Goal: Navigation & Orientation: Find specific page/section

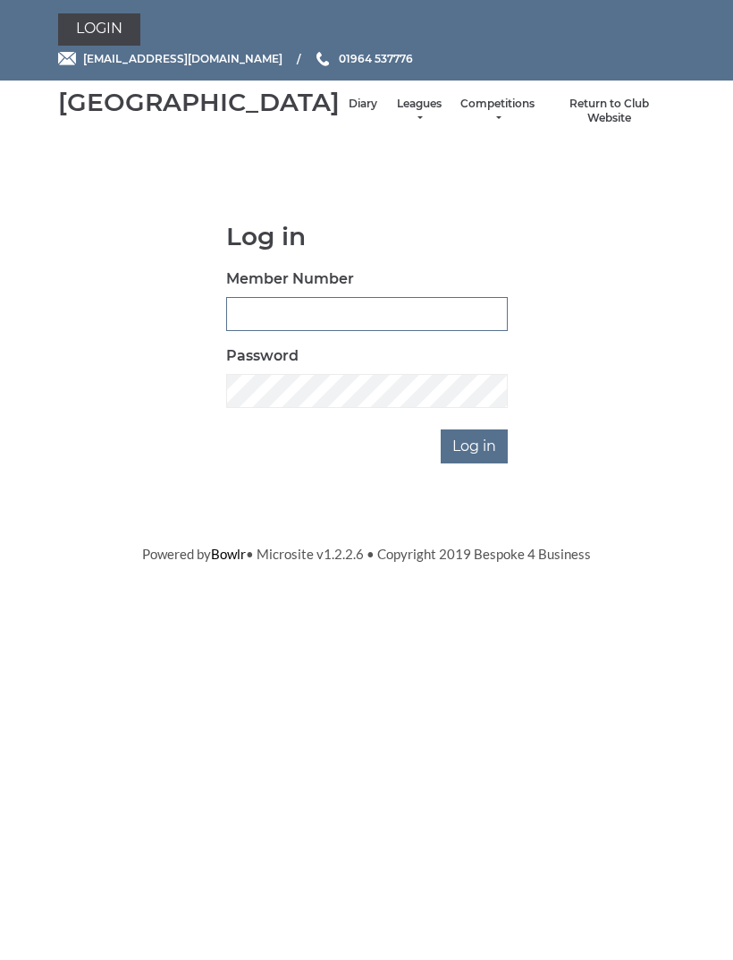
type input "0091"
click at [476, 463] on input "Log in" at bounding box center [474, 446] width 67 height 34
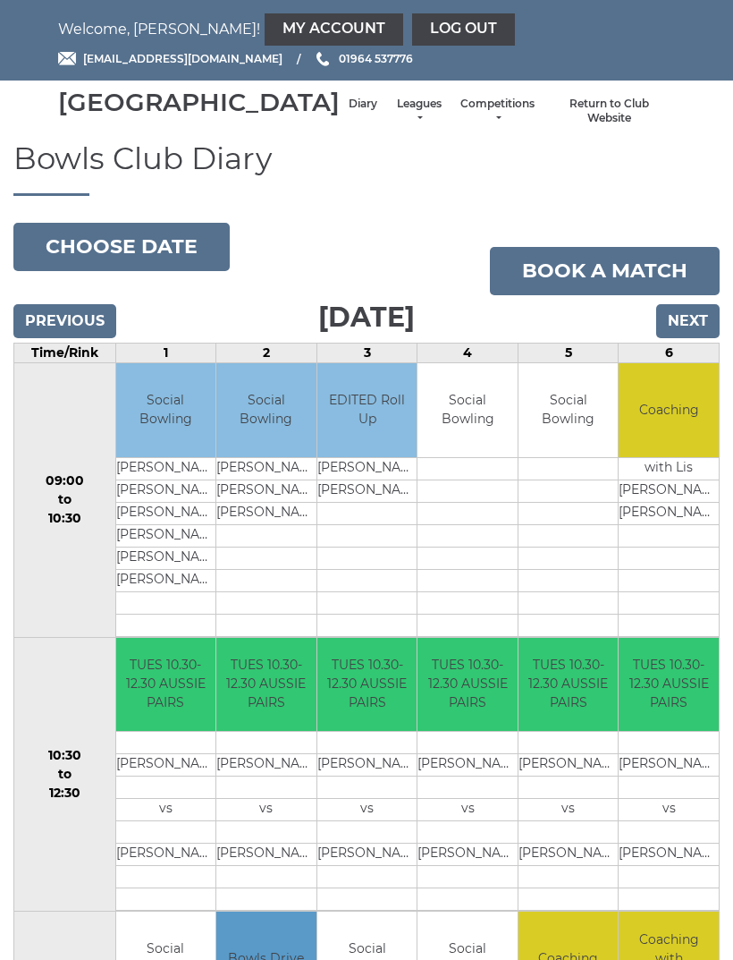
click at [292, 30] on link "My Account" at bounding box center [334, 29] width 139 height 32
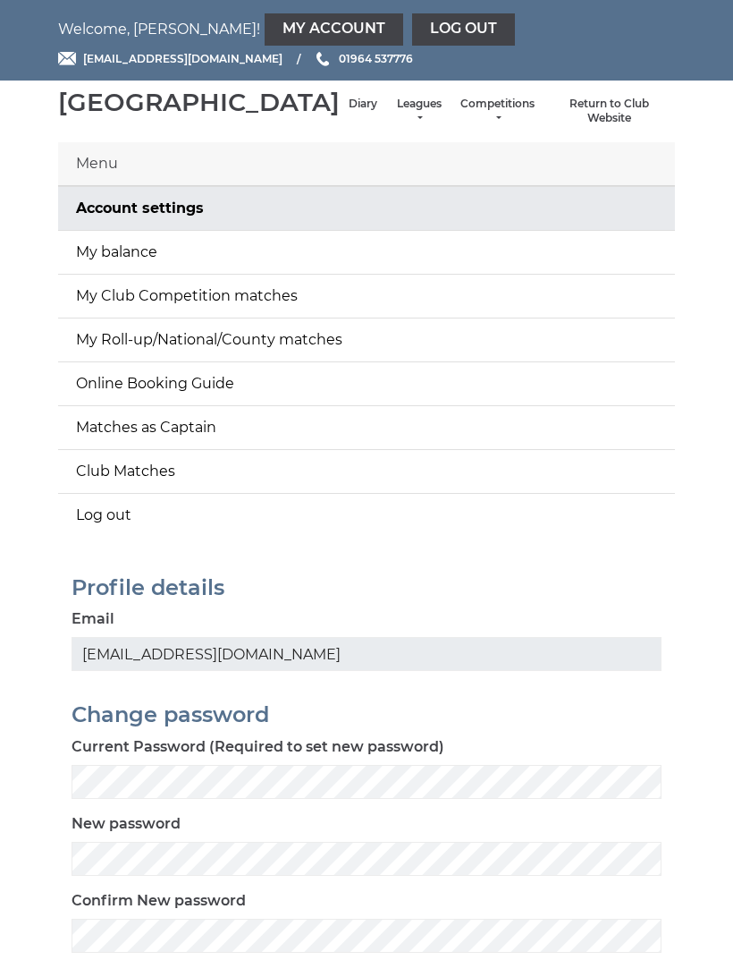
click at [368, 274] on link "My balance" at bounding box center [366, 252] width 617 height 43
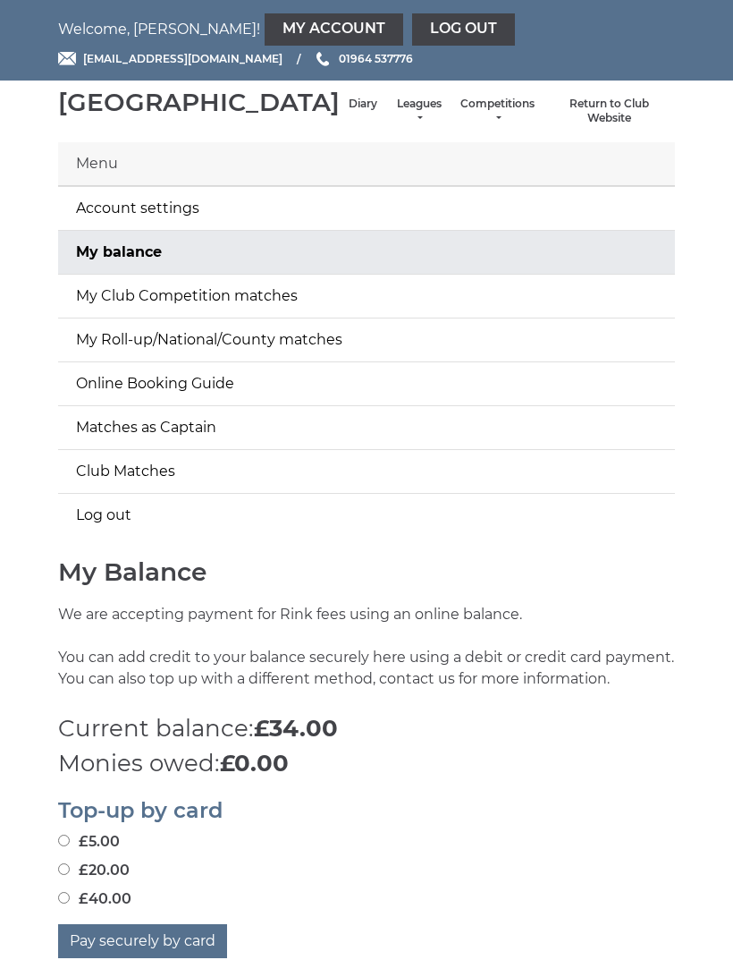
click at [349, 112] on link "Diary" at bounding box center [363, 104] width 29 height 15
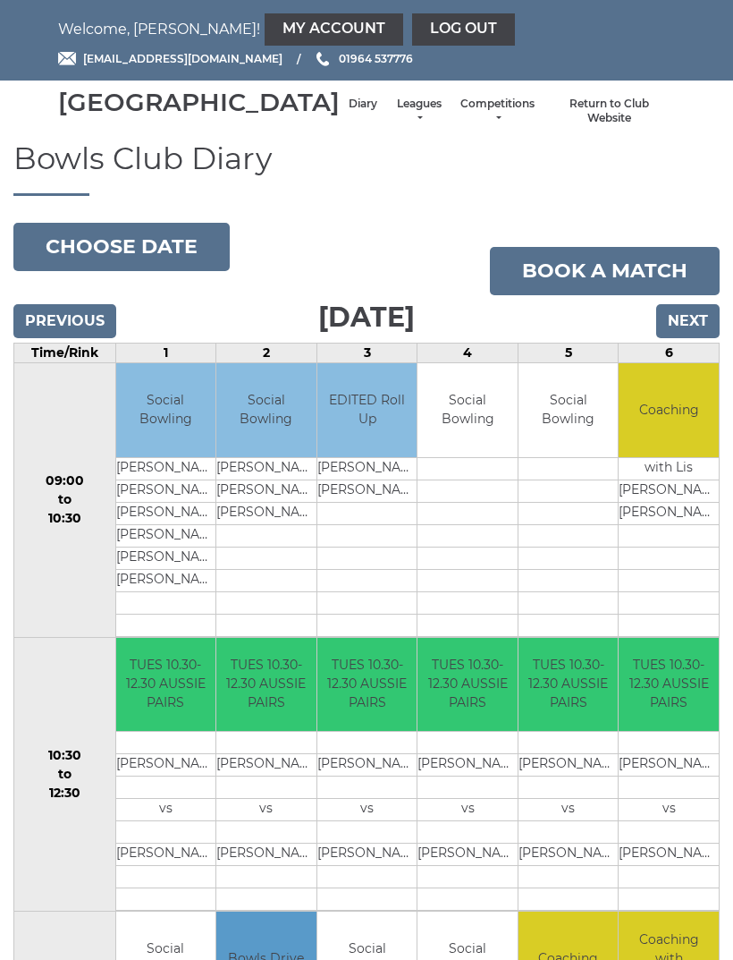
click at [688, 338] on input "Next" at bounding box center [687, 321] width 63 height 34
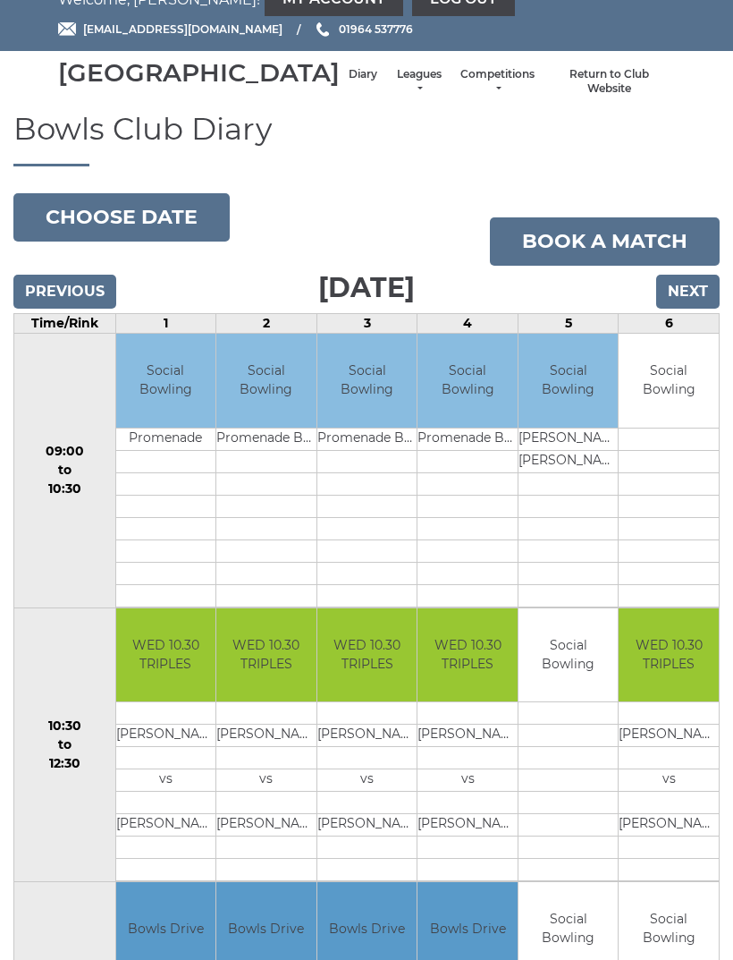
scroll to position [29, 0]
click at [684, 309] on input "Next" at bounding box center [687, 292] width 63 height 34
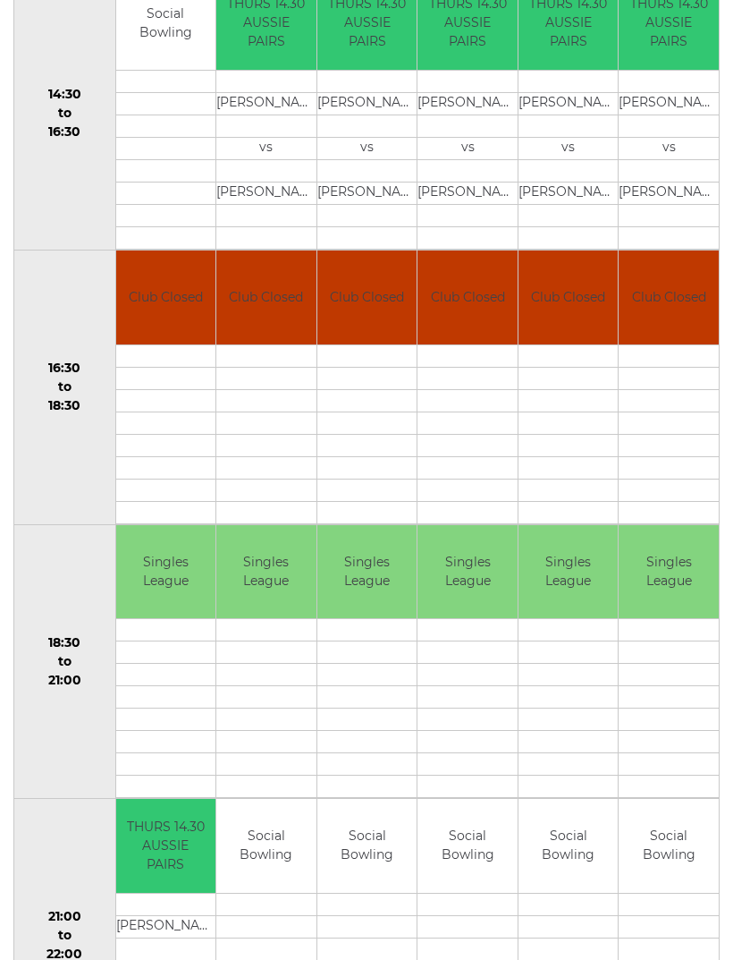
scroll to position [1349, 0]
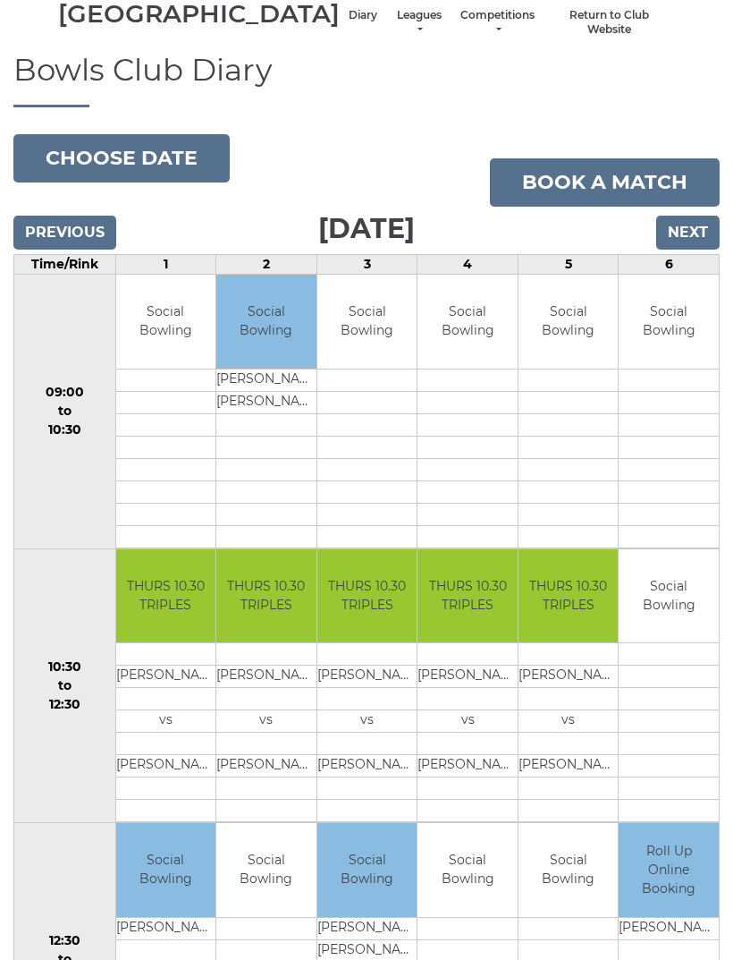
click at [683, 250] on input "Next" at bounding box center [687, 233] width 63 height 34
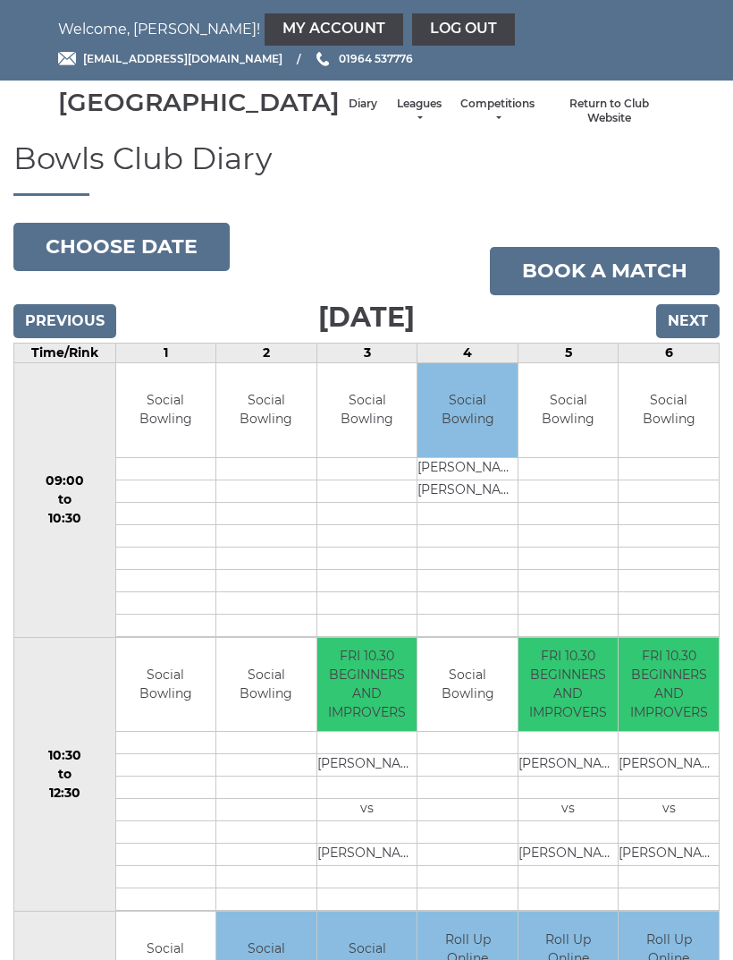
click at [412, 26] on link "Log out" at bounding box center [463, 29] width 103 height 32
